Goal: Transaction & Acquisition: Purchase product/service

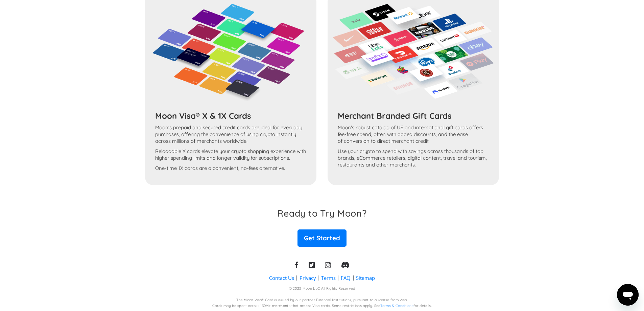
scroll to position [416, 0]
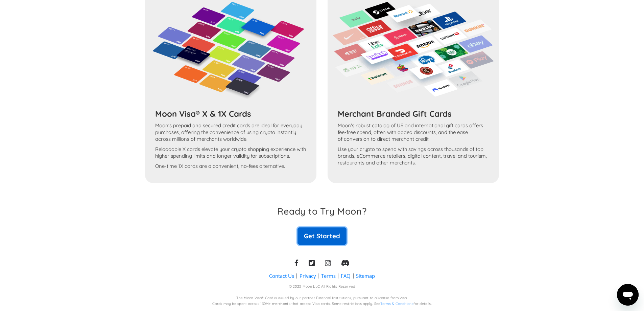
click at [323, 235] on link "Get Started" at bounding box center [322, 235] width 49 height 17
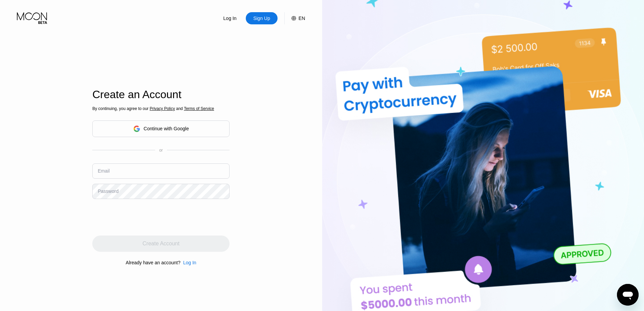
click at [179, 127] on div "Continue with Google" at bounding box center [166, 128] width 45 height 5
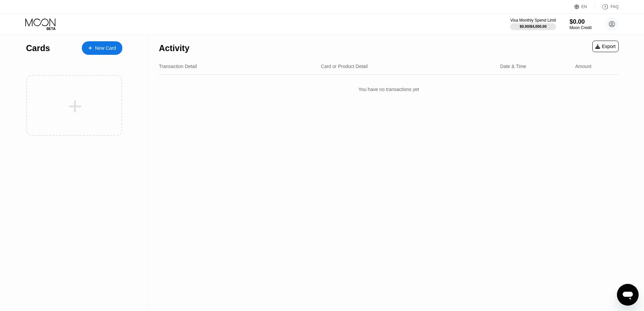
click at [118, 44] on div "New Card" at bounding box center [102, 48] width 41 height 14
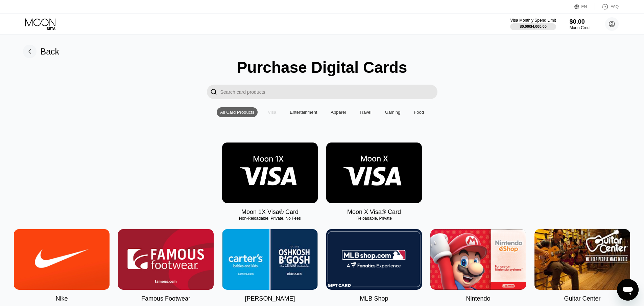
click at [277, 113] on div "Visa" at bounding box center [271, 112] width 15 height 10
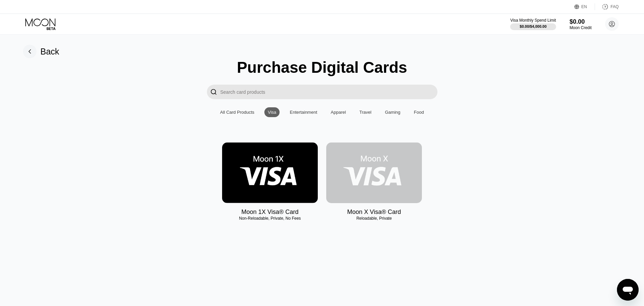
click at [366, 178] on img at bounding box center [374, 172] width 96 height 61
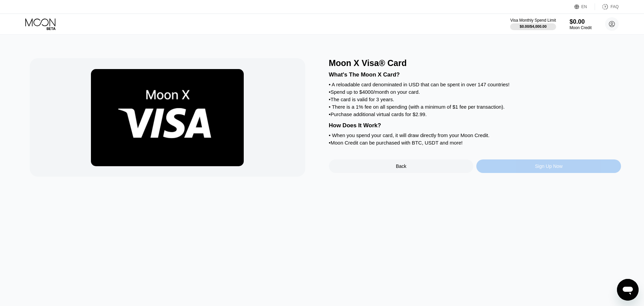
click at [524, 173] on div "Sign Up Now" at bounding box center [548, 166] width 145 height 14
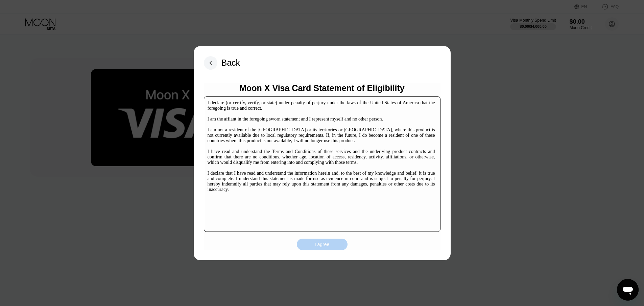
click at [338, 244] on div "I agree" at bounding box center [322, 243] width 51 height 11
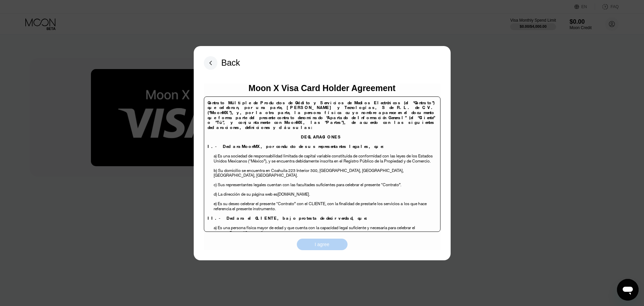
click at [338, 243] on div "I agree" at bounding box center [322, 243] width 51 height 11
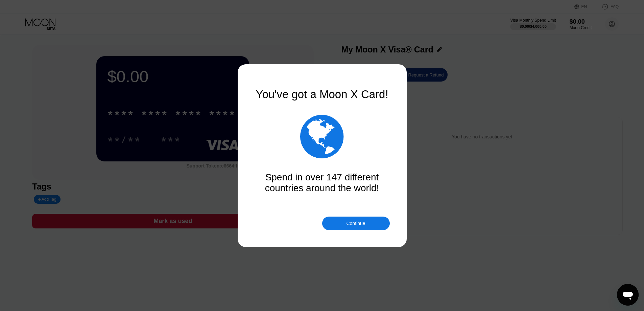
click at [368, 220] on div "Continue" at bounding box center [356, 223] width 68 height 14
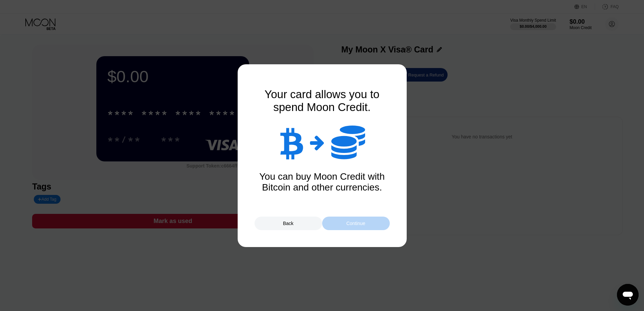
click at [360, 226] on div "Continue" at bounding box center [355, 222] width 19 height 5
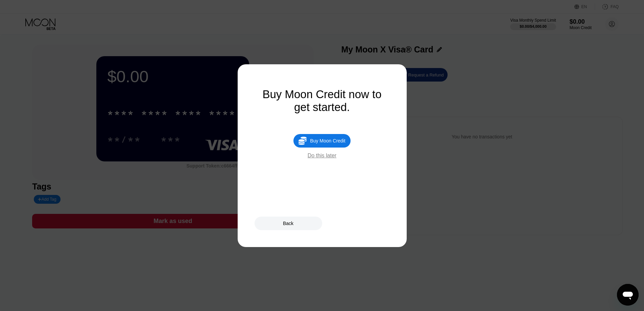
click at [337, 143] on div "Buy Moon Credit" at bounding box center [327, 140] width 35 height 5
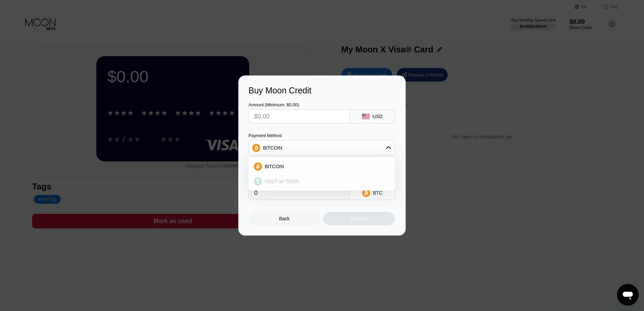
click at [317, 184] on div "USDT on TRON" at bounding box center [325, 181] width 127 height 5
type input "0.00"
click at [285, 198] on input "0.00" at bounding box center [299, 193] width 90 height 14
click at [276, 118] on input "text" at bounding box center [299, 117] width 90 height 14
type input "$6"
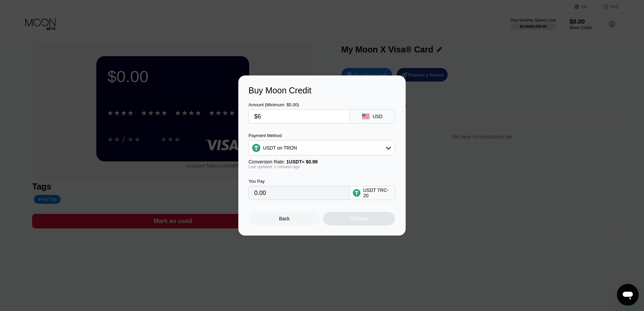
type input "6.06"
type input "0.00"
type input "$7"
type input "7.07"
type input "$7"
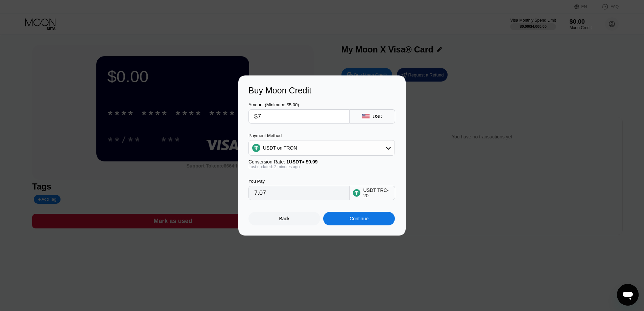
click at [364, 220] on div "Continue" at bounding box center [359, 218] width 19 height 5
